Goal: Navigation & Orientation: Find specific page/section

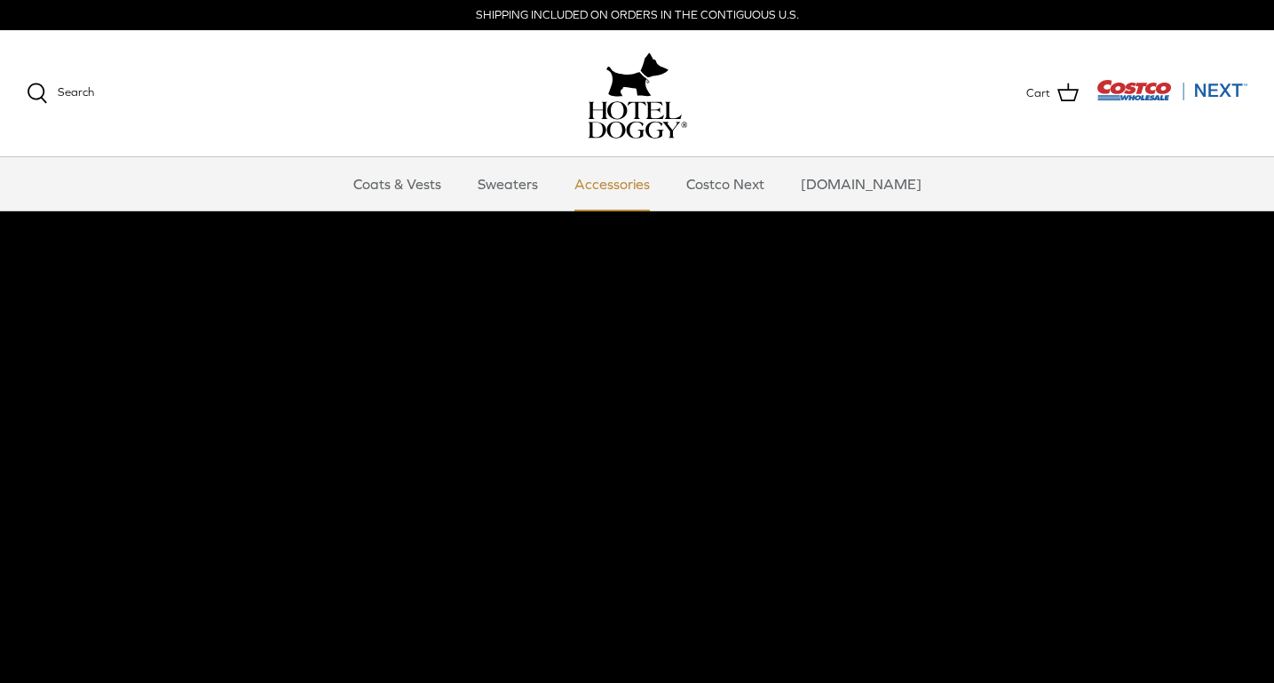
click at [641, 188] on link "Accessories" at bounding box center [612, 183] width 107 height 53
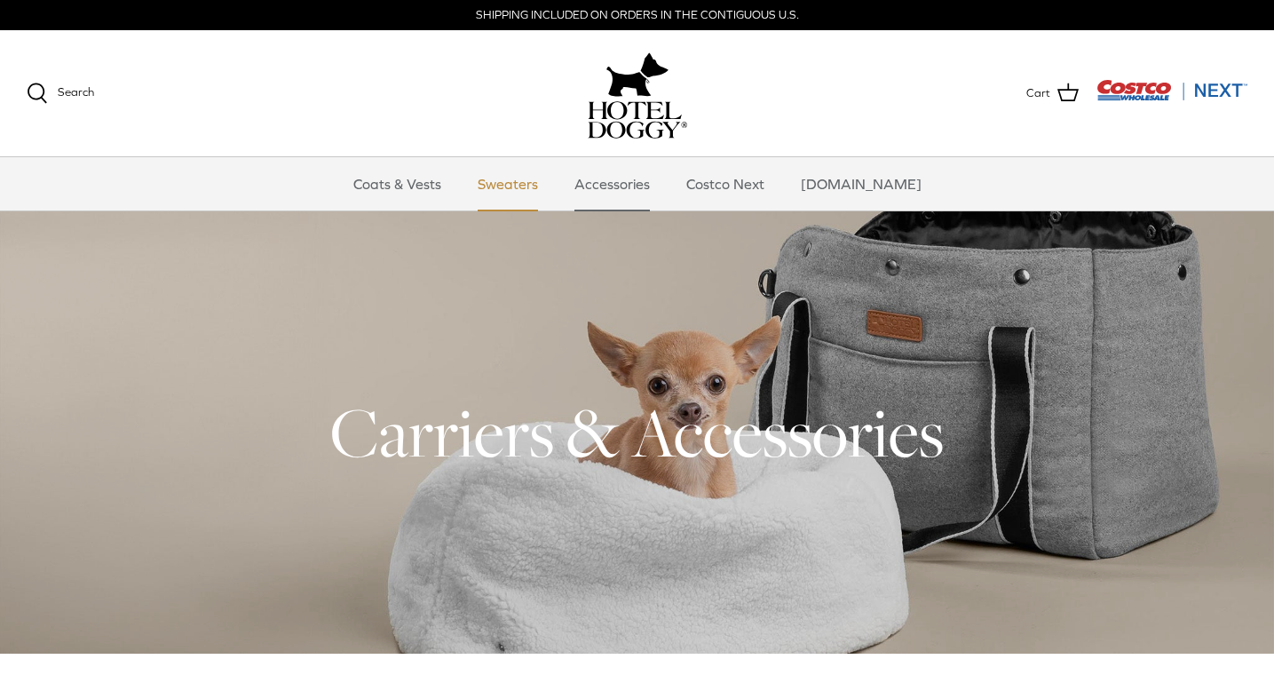
click at [526, 182] on link "Sweaters" at bounding box center [508, 183] width 92 height 53
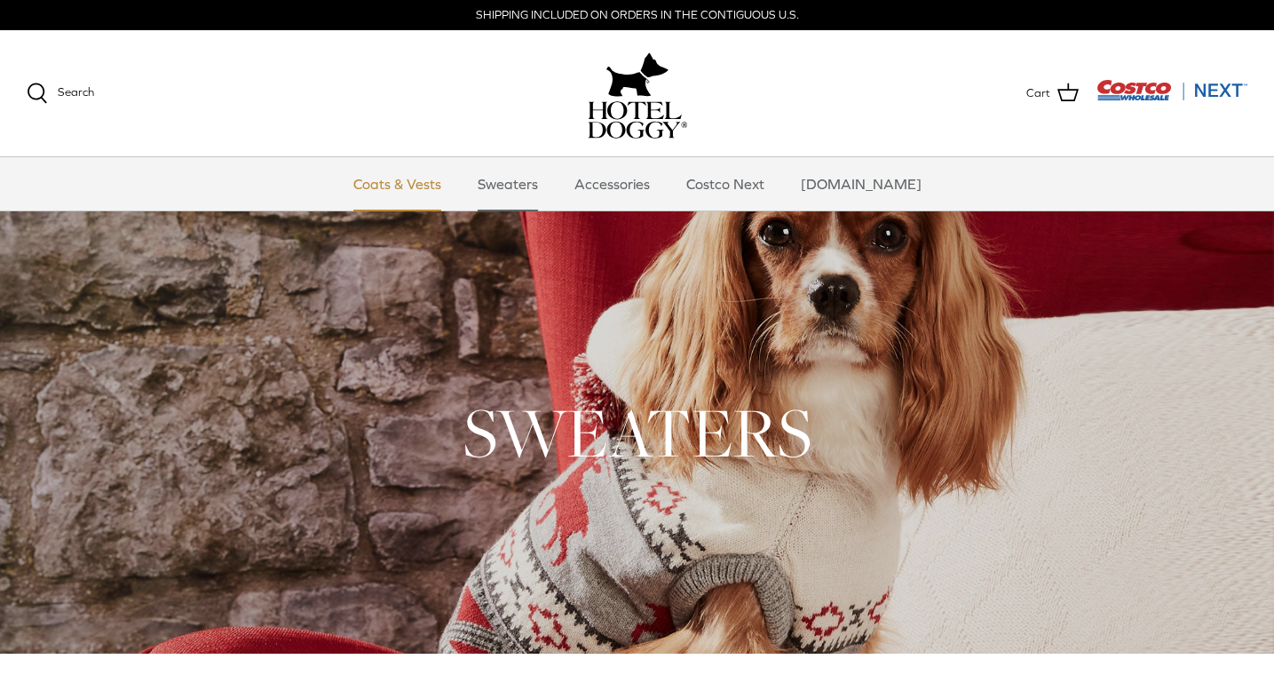
click at [440, 195] on link "Coats & Vests" at bounding box center [397, 183] width 120 height 53
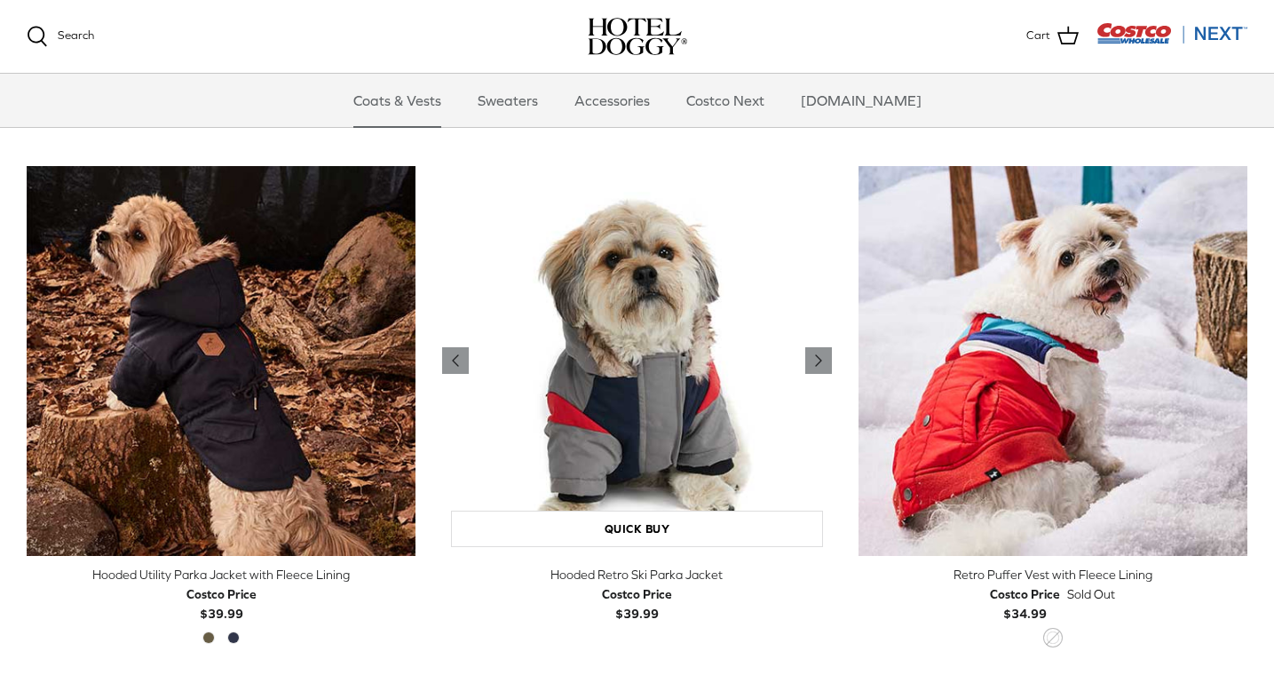
scroll to position [907, 0]
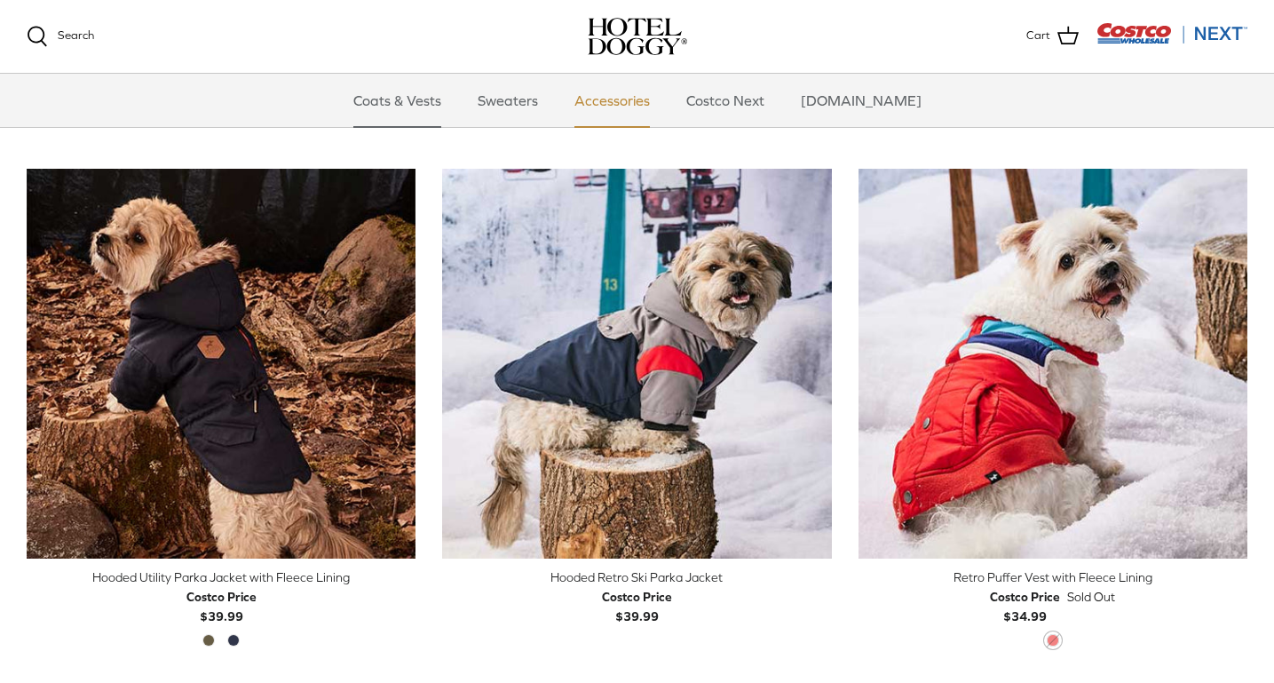
click at [634, 105] on link "Accessories" at bounding box center [612, 100] width 107 height 53
